Goal: Information Seeking & Learning: Learn about a topic

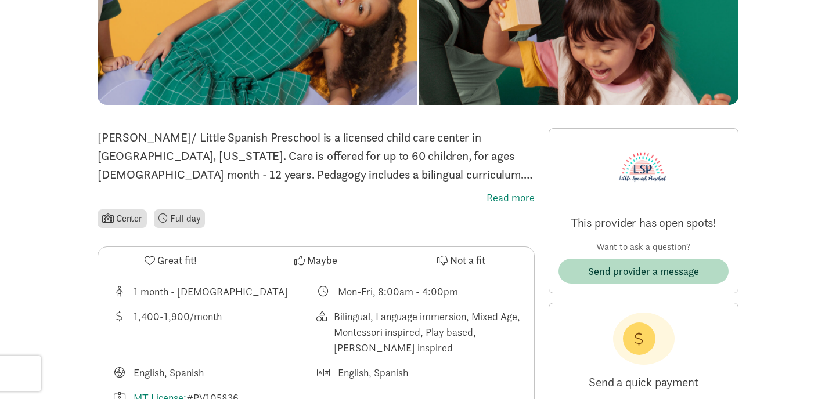
scroll to position [170, 0]
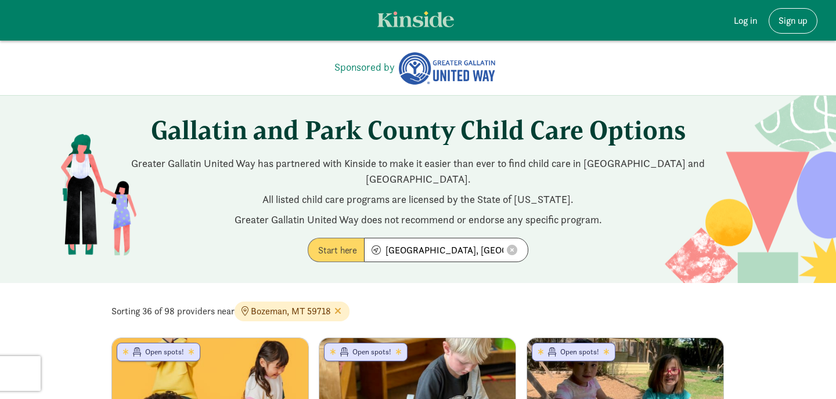
scroll to position [1302, 0]
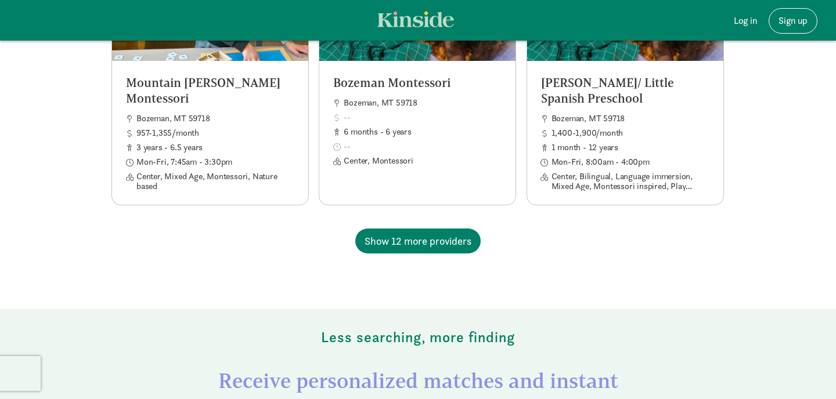
scroll to position [1171, 0]
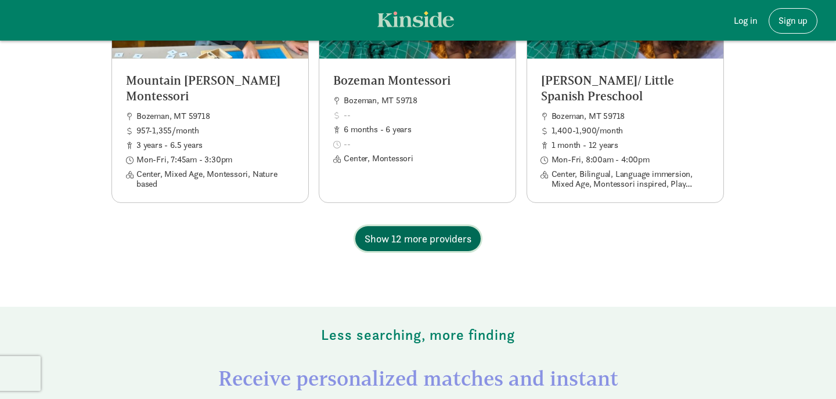
click at [419, 231] on span "Show 12 more providers" at bounding box center [417, 239] width 107 height 16
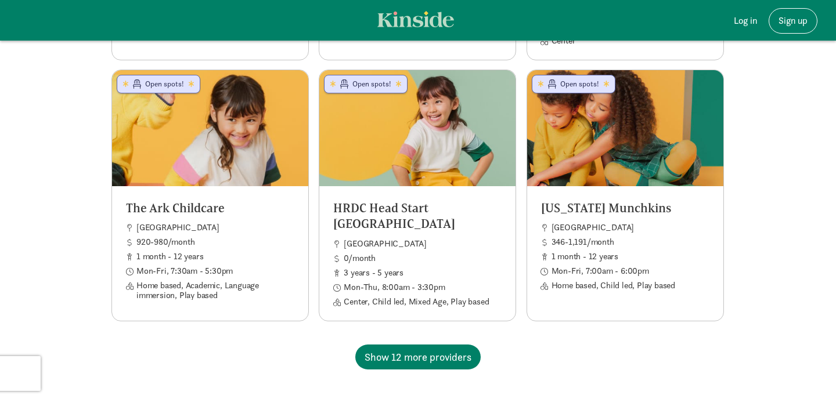
scroll to position [2097, 0]
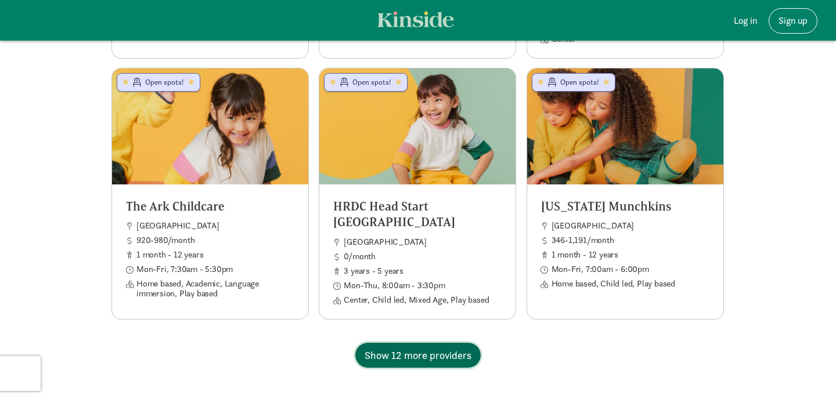
click at [450, 348] on span "Show 12 more providers" at bounding box center [417, 356] width 107 height 16
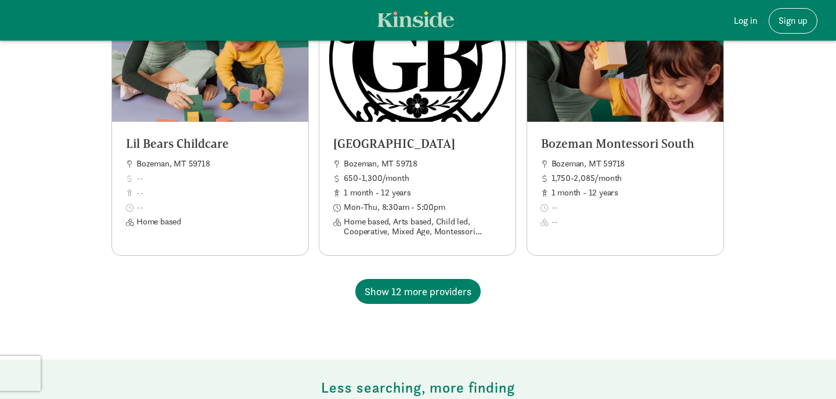
scroll to position [3207, 0]
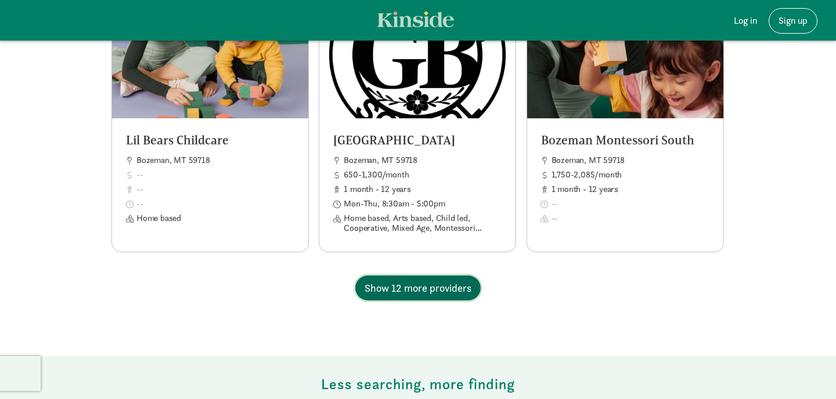
click at [429, 280] on span "Show 12 more providers" at bounding box center [417, 288] width 107 height 16
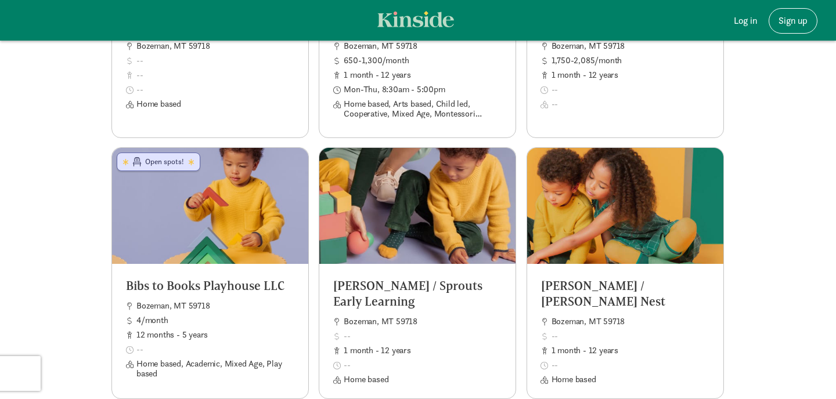
scroll to position [3323, 0]
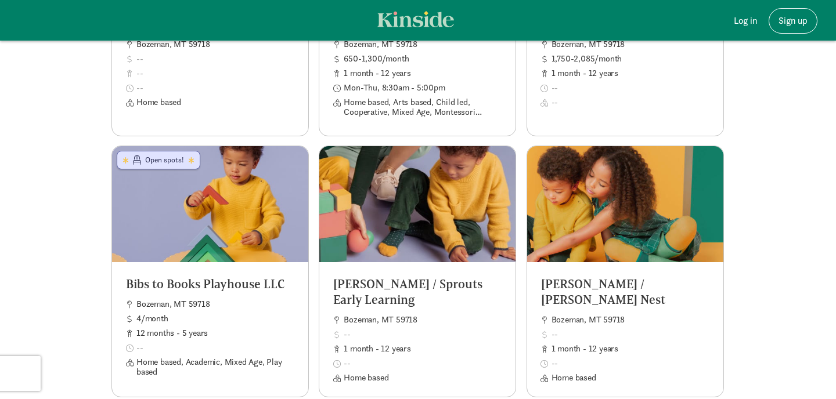
click at [429, 277] on h5 "[PERSON_NAME] / Sprouts Early Learning" at bounding box center [417, 292] width 168 height 32
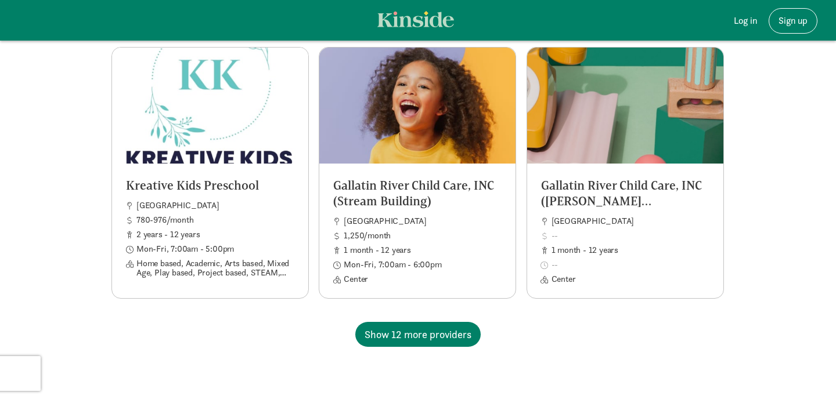
scroll to position [4214, 0]
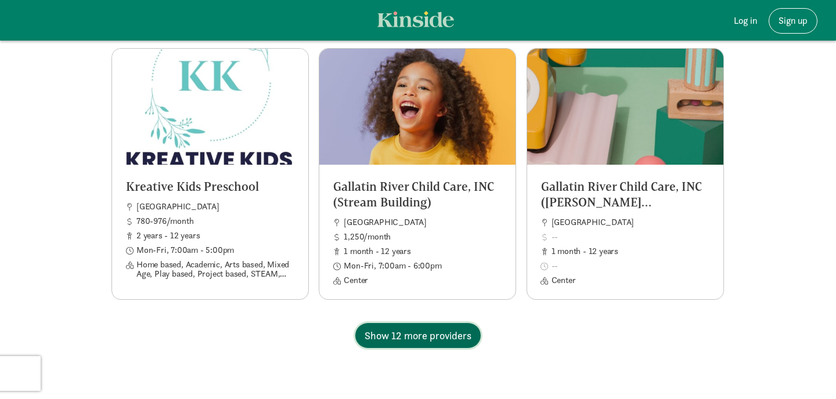
click at [442, 328] on span "Show 12 more providers" at bounding box center [417, 336] width 107 height 16
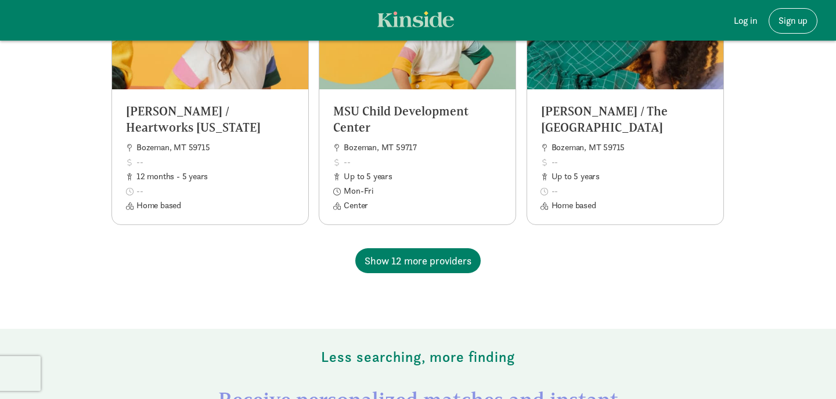
scroll to position [5354, 0]
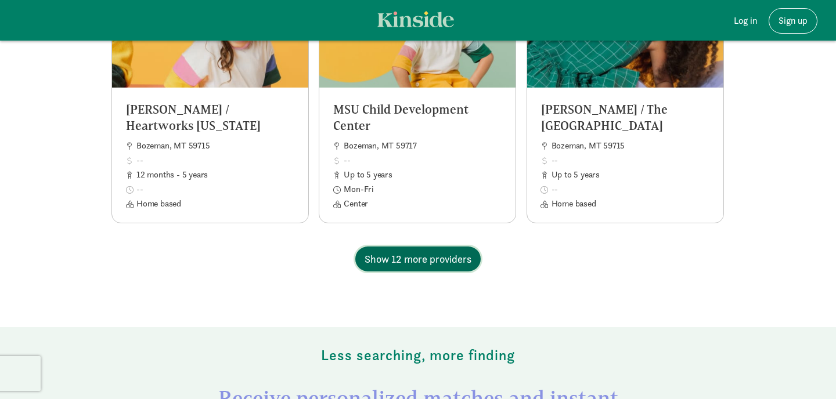
click at [422, 247] on button "Show 12 more providers" at bounding box center [417, 259] width 125 height 25
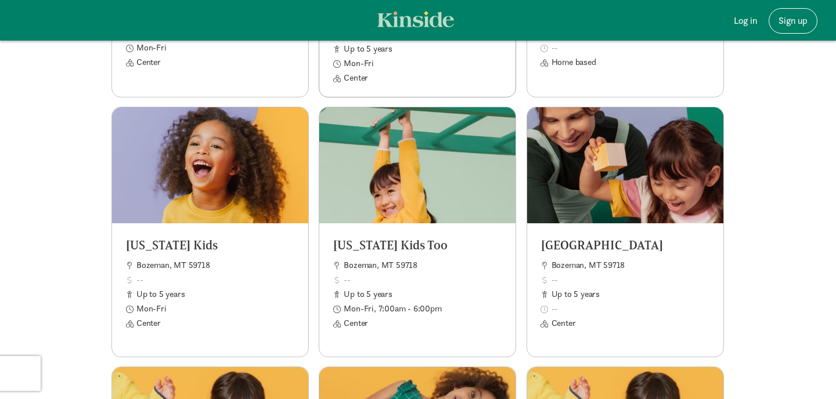
scroll to position [5742, 0]
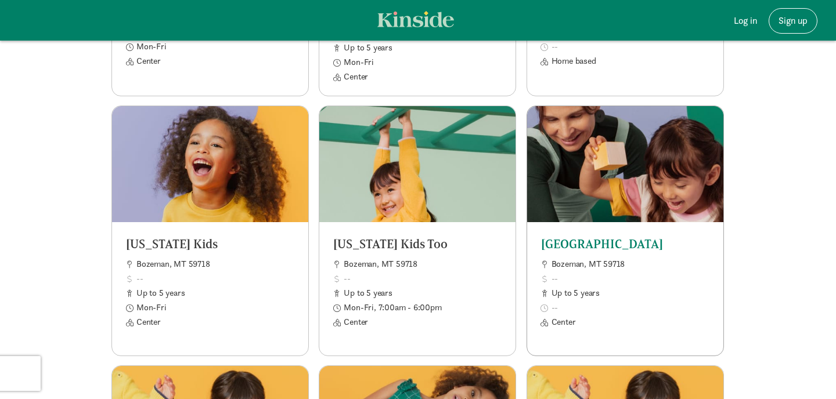
click at [587, 236] on h5 "Bozeman Summit School" at bounding box center [625, 244] width 168 height 16
